Goal: Information Seeking & Learning: Learn about a topic

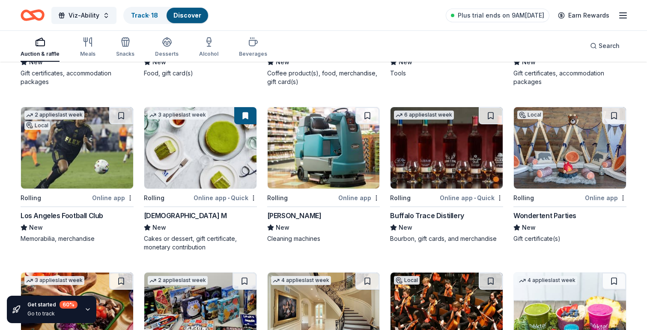
scroll to position [1860, 0]
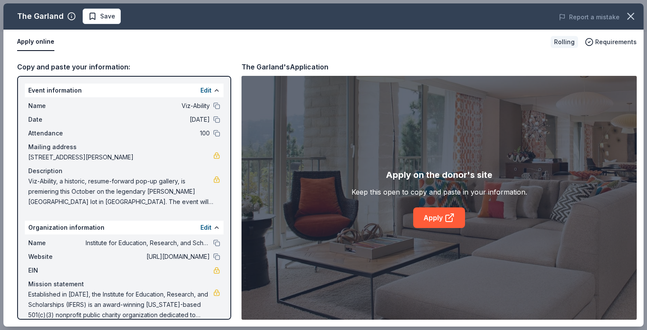
scroll to position [12, 0]
